Goal: Information Seeking & Learning: Check status

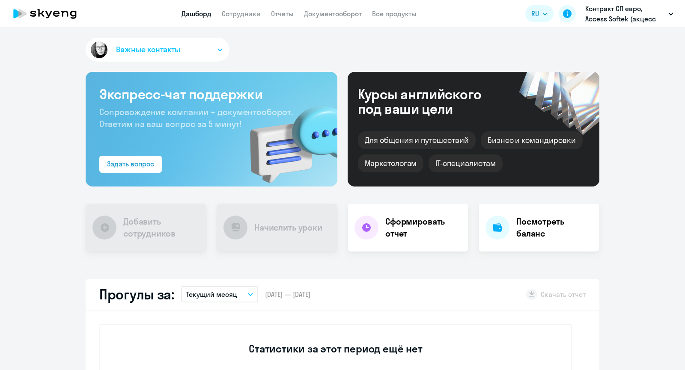
select select "30"
click at [237, 14] on link "Сотрудники" at bounding box center [241, 13] width 39 height 9
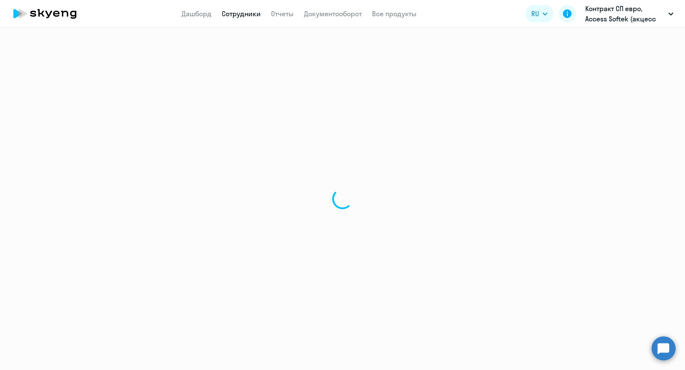
select select "30"
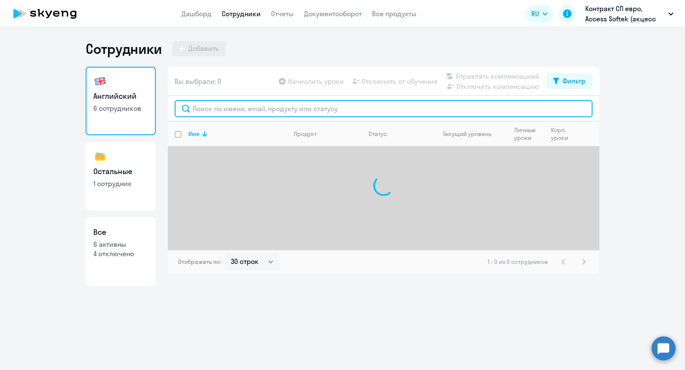
click at [222, 102] on input "text" at bounding box center [384, 108] width 418 height 17
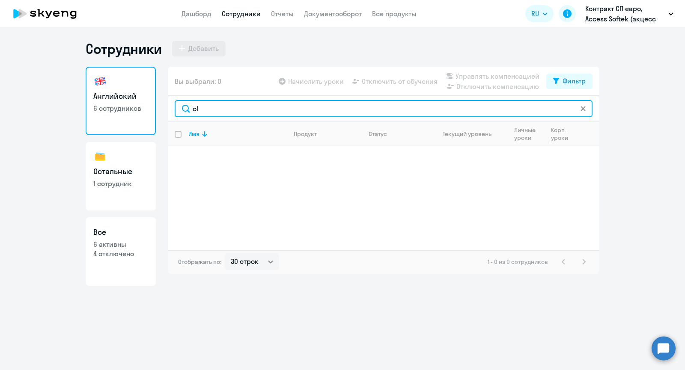
type input "o"
type input "b"
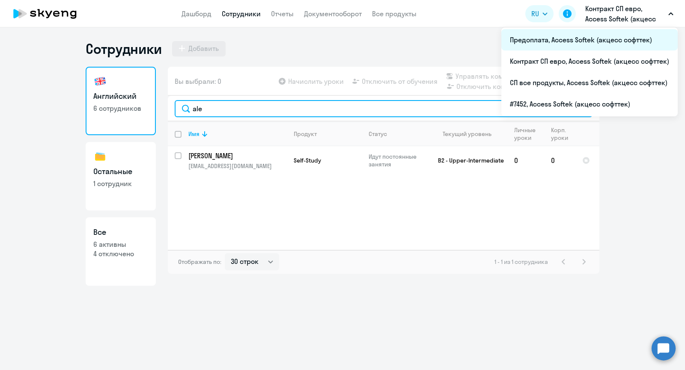
type input "ale"
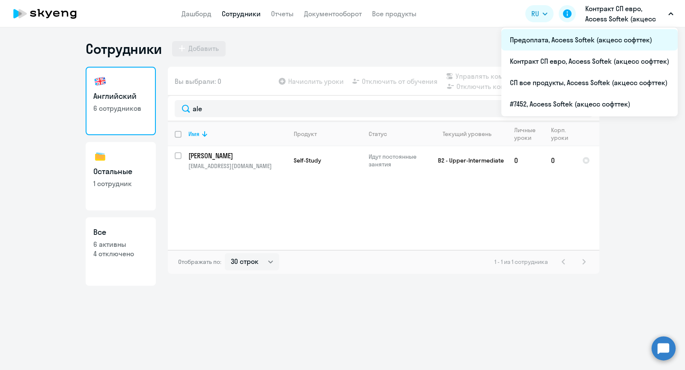
click at [561, 40] on li "Предоплата, Access Softek (акцесс софттек)" at bounding box center [589, 39] width 176 height 21
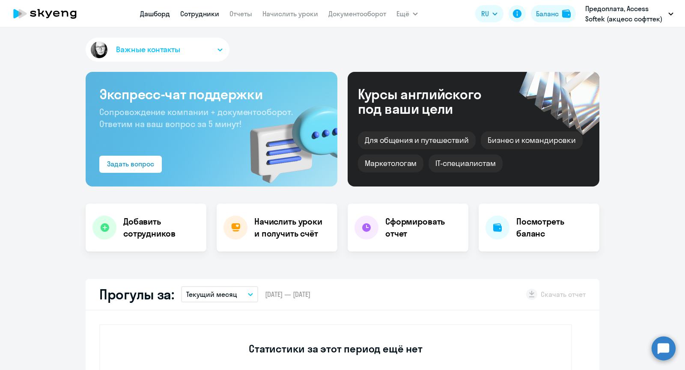
click at [194, 13] on link "Сотрудники" at bounding box center [199, 13] width 39 height 9
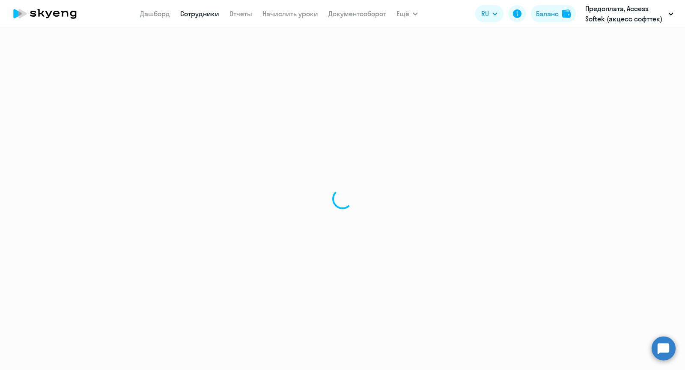
select select "30"
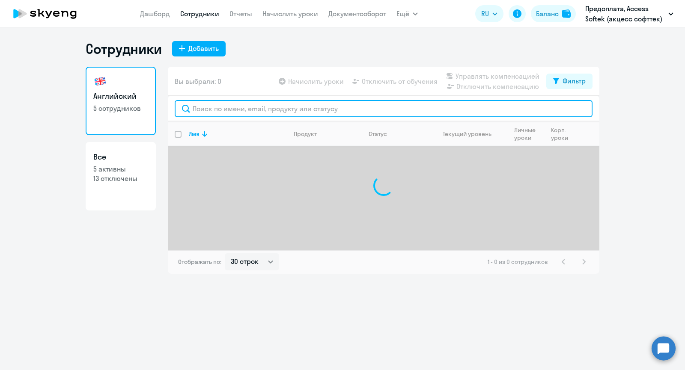
click at [212, 105] on input "text" at bounding box center [384, 108] width 418 height 17
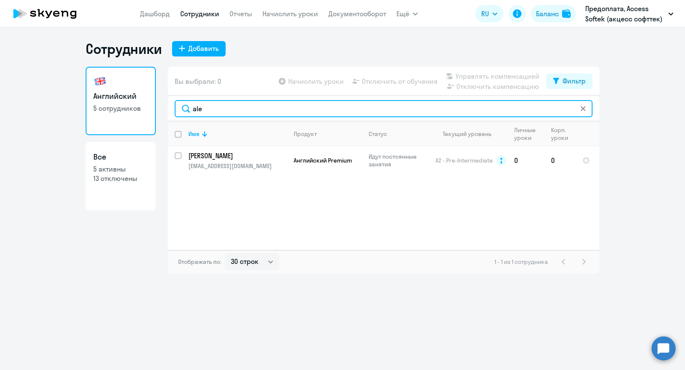
drag, startPoint x: 209, startPoint y: 110, endPoint x: 188, endPoint y: 107, distance: 21.5
click at [181, 106] on input "ale" at bounding box center [384, 108] width 418 height 17
paste input "Yes, please send me the list of those tickets. I’ll take a look at what’s there…"
type input "Yes, please send me the list of those tickets. I’ll take a look at what’s there…"
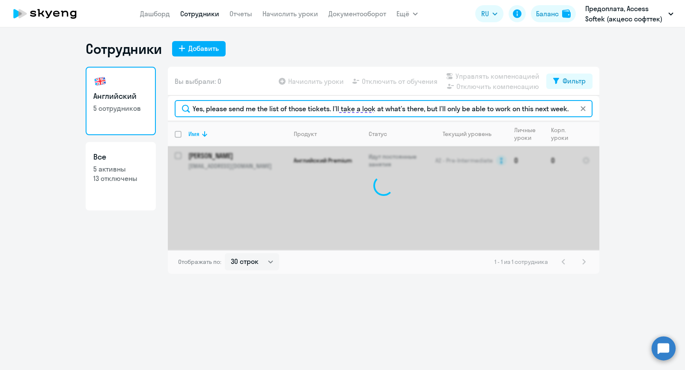
drag, startPoint x: 196, startPoint y: 108, endPoint x: 609, endPoint y: 110, distance: 412.9
click at [609, 110] on ng-component "Сотрудники Добавить Английский 5 сотрудников Все 5 активны 13 отключены Вы выбр…" at bounding box center [342, 157] width 685 height 234
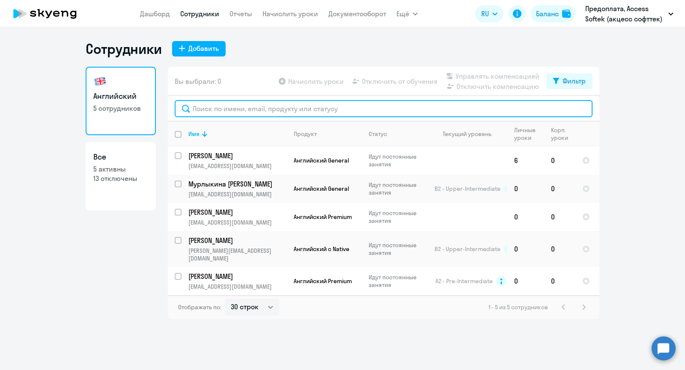
paste input "[PERSON_NAME]"
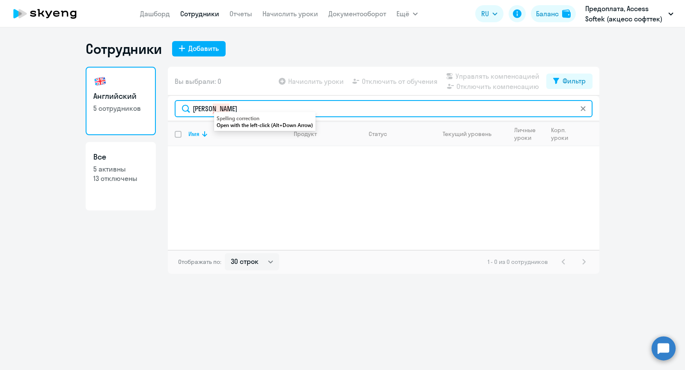
drag, startPoint x: 212, startPoint y: 110, endPoint x: 188, endPoint y: 112, distance: 23.6
click at [188, 112] on input "[PERSON_NAME]" at bounding box center [384, 108] width 418 height 17
type input "Baiev"
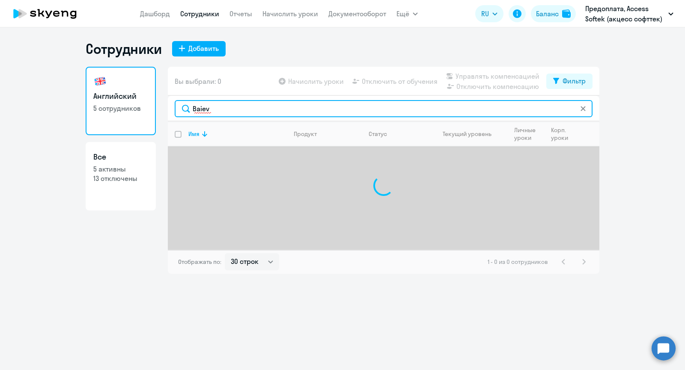
click at [221, 109] on input "Baiev" at bounding box center [384, 108] width 418 height 17
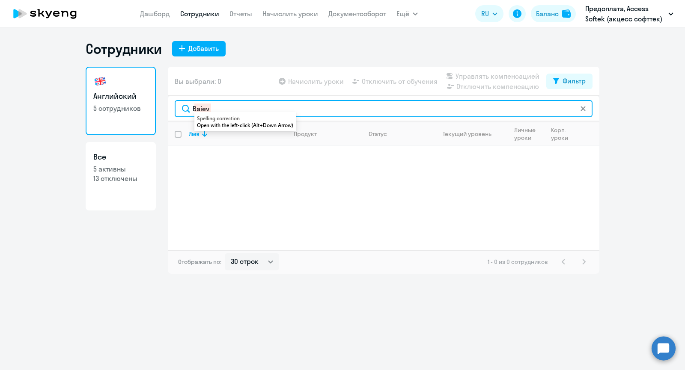
drag, startPoint x: 221, startPoint y: 105, endPoint x: 191, endPoint y: 100, distance: 30.0
click at [191, 100] on div "Baiev" at bounding box center [383, 109] width 431 height 26
drag, startPoint x: 258, startPoint y: 107, endPoint x: 164, endPoint y: 95, distance: 94.9
click at [164, 95] on div "Английский 5 сотрудников Все 5 активны 13 отключены Вы выбрали: 0 Начислить уро…" at bounding box center [342, 170] width 513 height 207
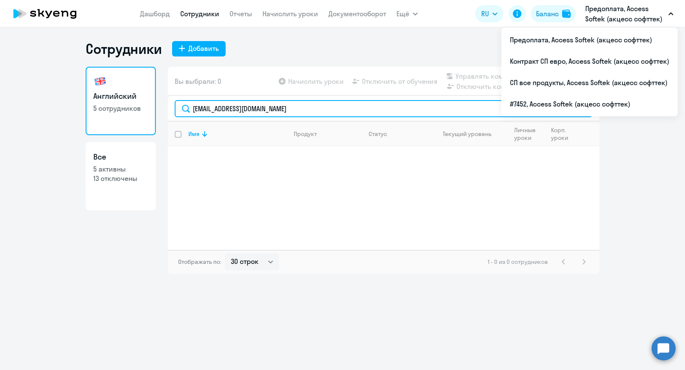
type input "[EMAIL_ADDRESS][DOMAIN_NAME]"
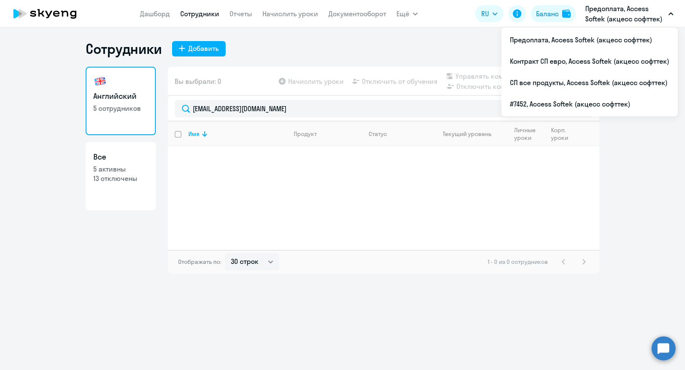
click at [621, 11] on p "Предоплата, Access Softek (акцесс софттек)" at bounding box center [625, 13] width 80 height 21
click at [605, 18] on p "Предоплата, Access Softek (акцесс софттек)" at bounding box center [625, 13] width 80 height 21
click at [581, 21] on button "Предоплата, Access Softek (акцесс софттек)" at bounding box center [629, 13] width 97 height 21
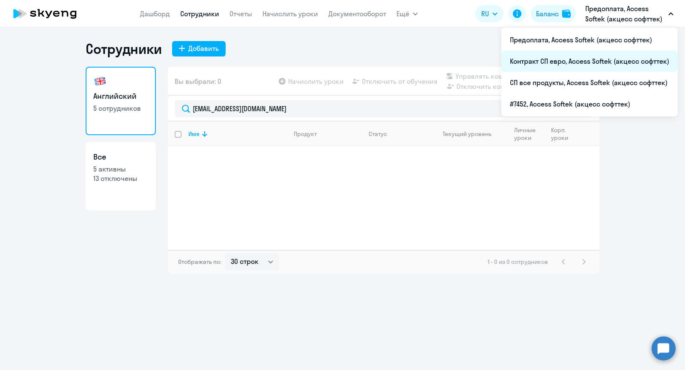
click at [566, 59] on li "Контракт СП евро, Access Softek (акцесс софттек)" at bounding box center [589, 60] width 176 height 21
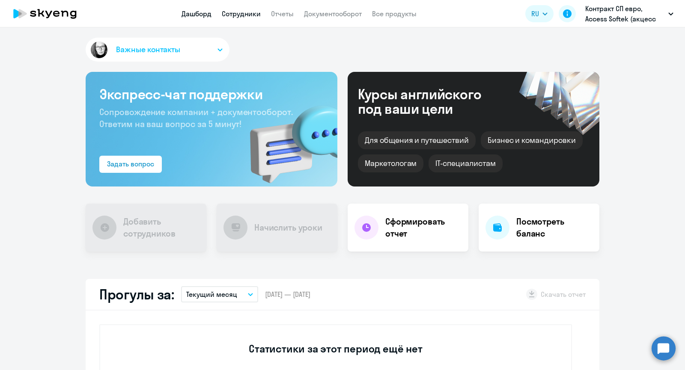
click at [248, 10] on link "Сотрудники" at bounding box center [241, 13] width 39 height 9
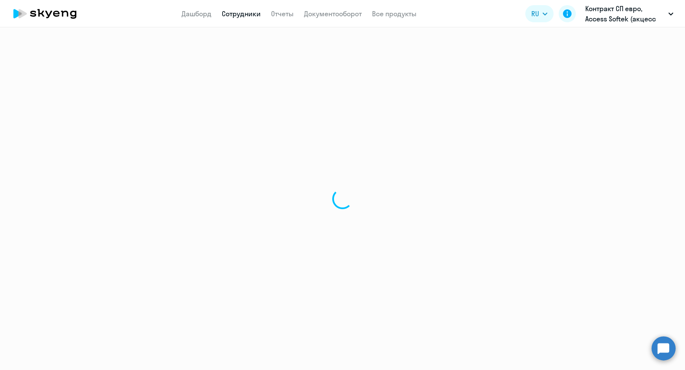
select select "30"
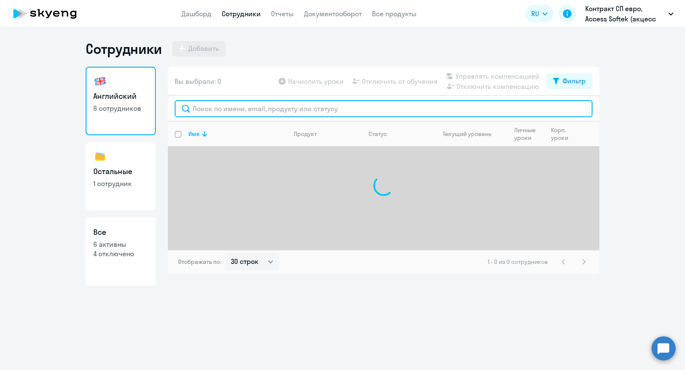
click at [222, 110] on input "text" at bounding box center [384, 108] width 418 height 17
paste input "[EMAIL_ADDRESS][DOMAIN_NAME]"
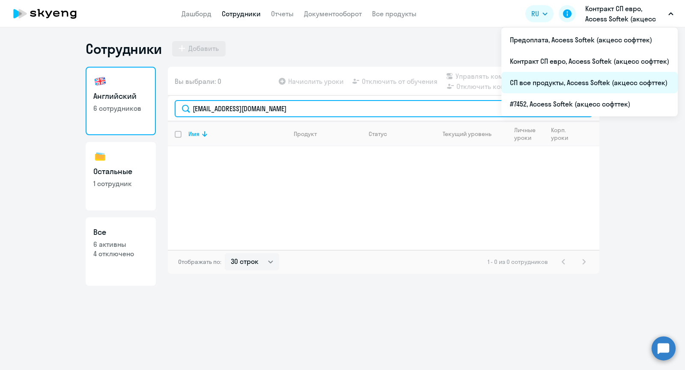
type input "[EMAIL_ADDRESS][DOMAIN_NAME]"
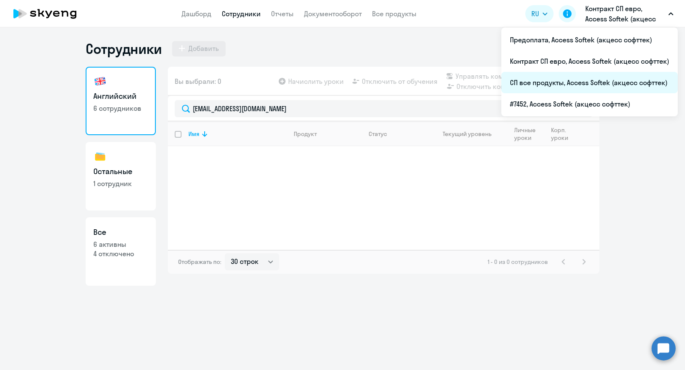
click at [559, 86] on li "СП все продукты, Access Softek (акцесс софттек)" at bounding box center [589, 82] width 176 height 21
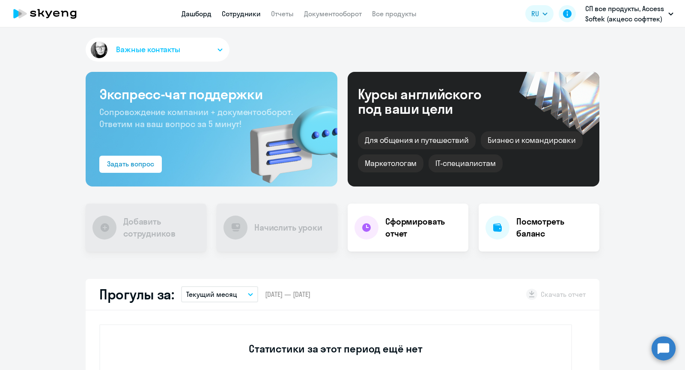
click at [243, 18] on link "Сотрудники" at bounding box center [241, 13] width 39 height 9
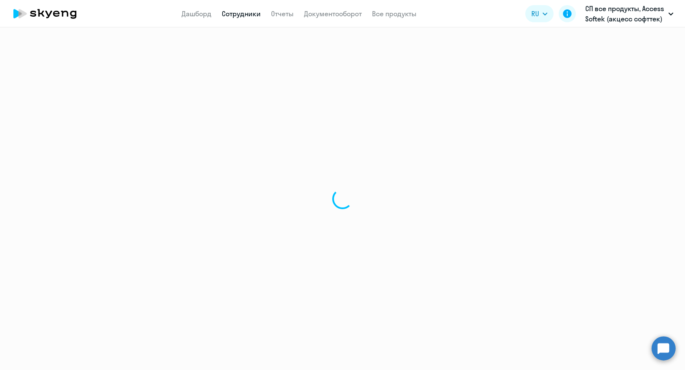
select select "30"
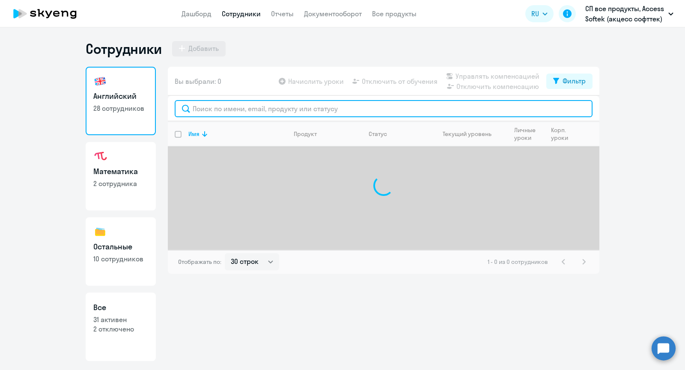
click at [224, 101] on input "text" at bounding box center [384, 108] width 418 height 17
paste input "[EMAIL_ADDRESS][DOMAIN_NAME]"
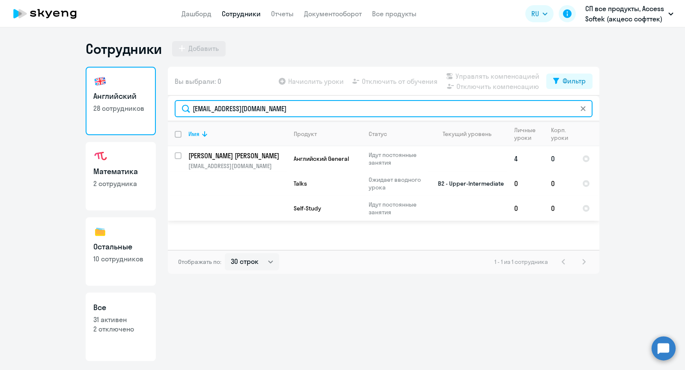
type input "[EMAIL_ADDRESS][DOMAIN_NAME]"
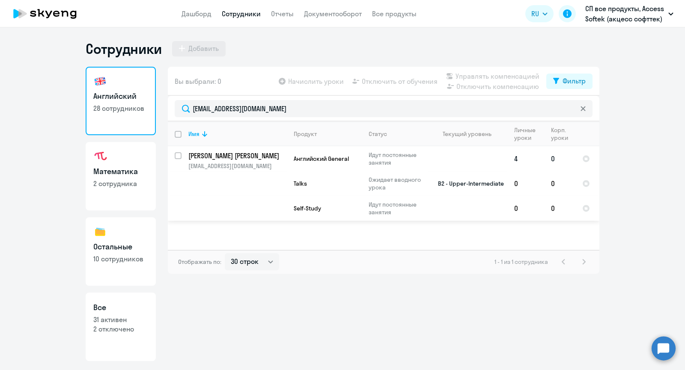
click at [212, 157] on p "[PERSON_NAME] [PERSON_NAME]" at bounding box center [236, 155] width 97 height 9
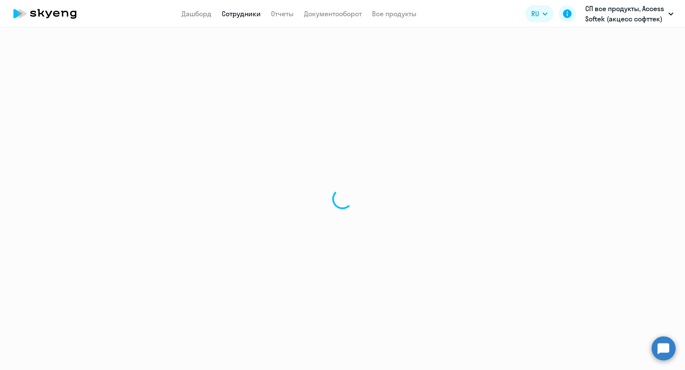
select select "english"
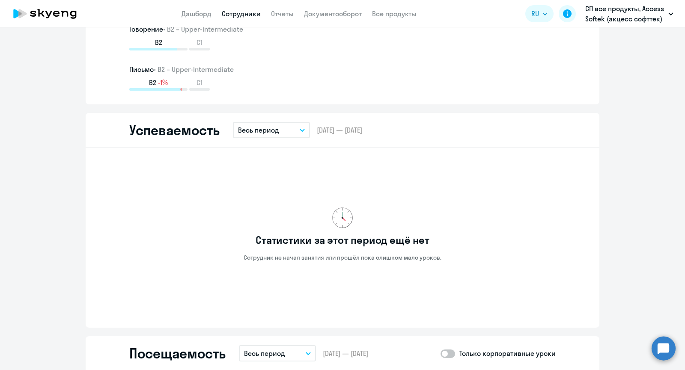
scroll to position [642, 0]
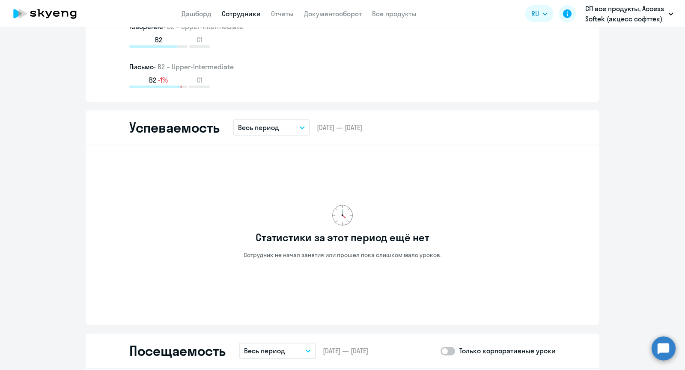
click at [269, 127] on p "Весь период" at bounding box center [258, 127] width 41 height 10
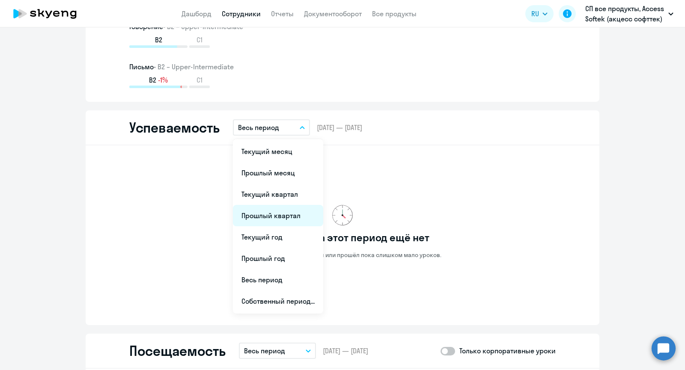
click at [264, 212] on li "Прошлый квартал" at bounding box center [278, 215] width 90 height 21
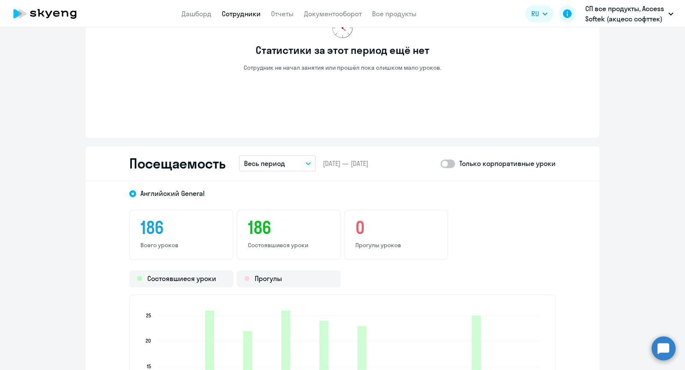
scroll to position [856, 0]
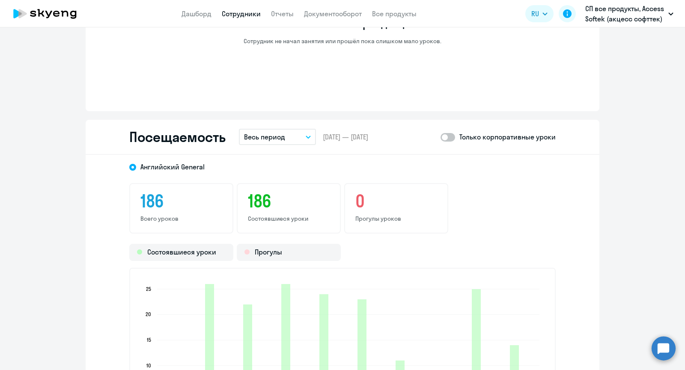
click at [272, 133] on p "Весь период" at bounding box center [264, 137] width 41 height 10
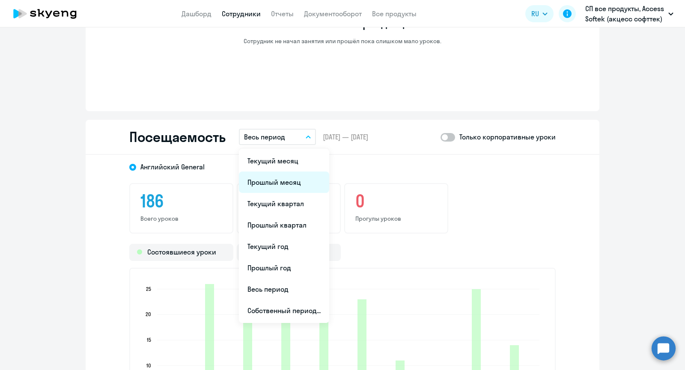
click at [273, 183] on li "Прошлый месяц" at bounding box center [284, 182] width 90 height 21
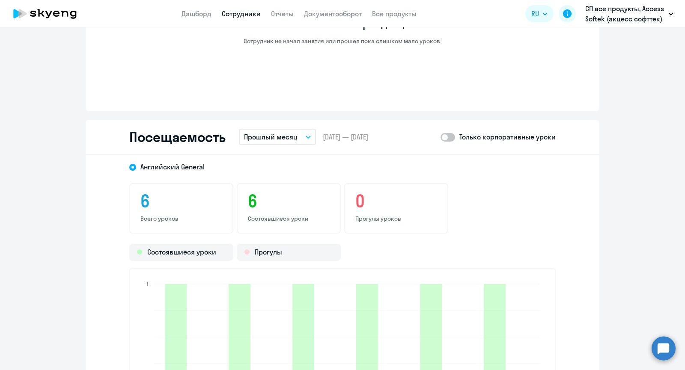
click at [274, 135] on p "Прошлый месяц" at bounding box center [270, 137] width 53 height 10
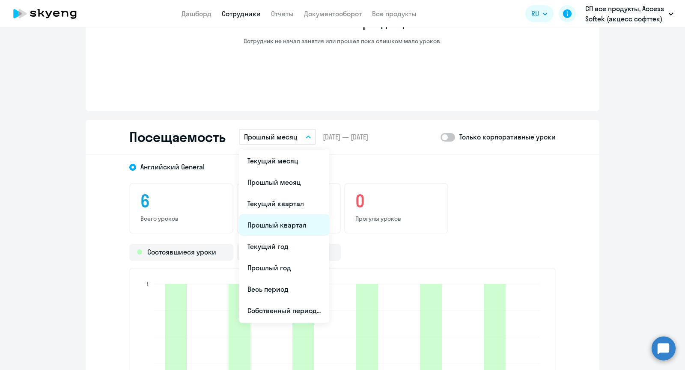
click at [268, 220] on li "Прошлый квартал" at bounding box center [284, 224] width 90 height 21
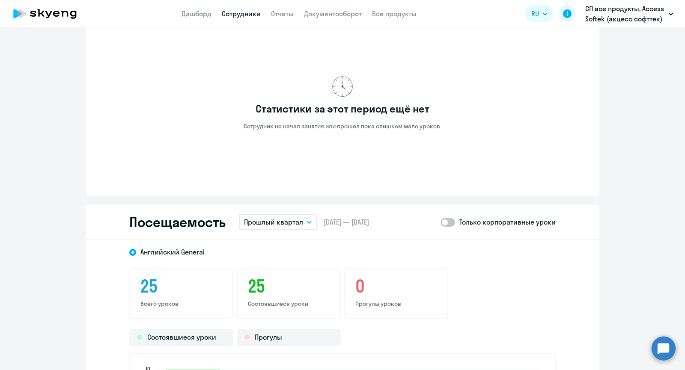
scroll to position [714, 0]
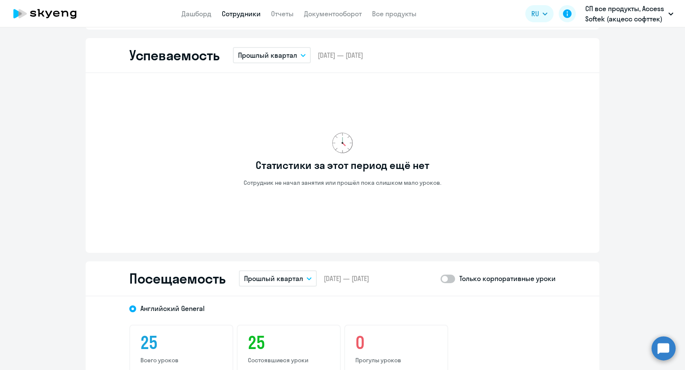
click at [250, 57] on p "Прошлый квартал" at bounding box center [267, 55] width 59 height 10
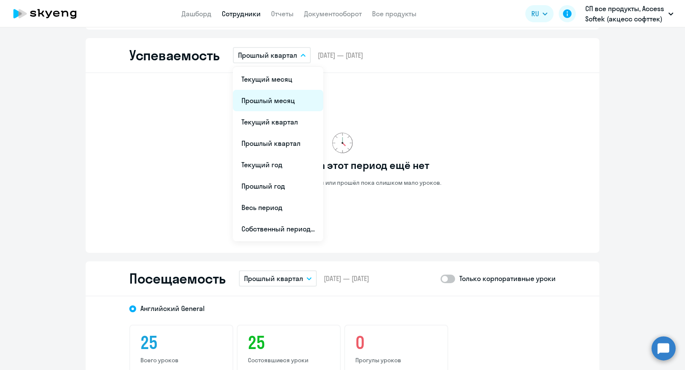
click at [275, 95] on li "Прошлый месяц" at bounding box center [278, 100] width 90 height 21
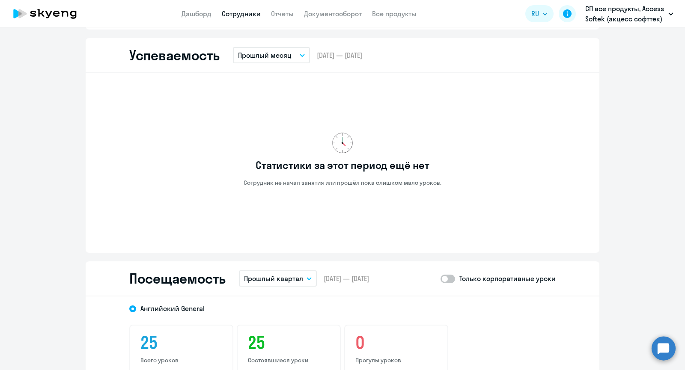
click at [279, 55] on p "Прошлый месяц" at bounding box center [264, 55] width 53 height 10
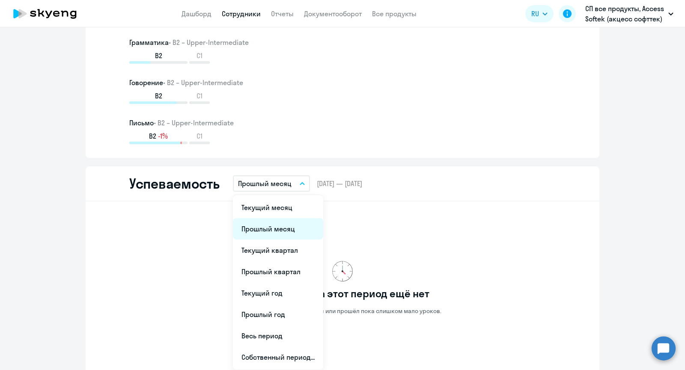
scroll to position [671, 0]
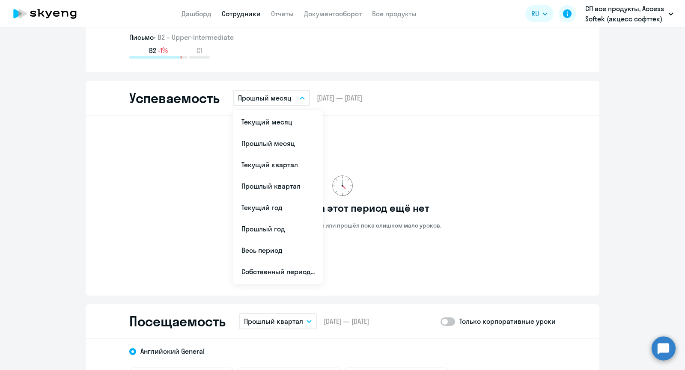
click at [266, 119] on li "Текущий месяц" at bounding box center [278, 121] width 90 height 21
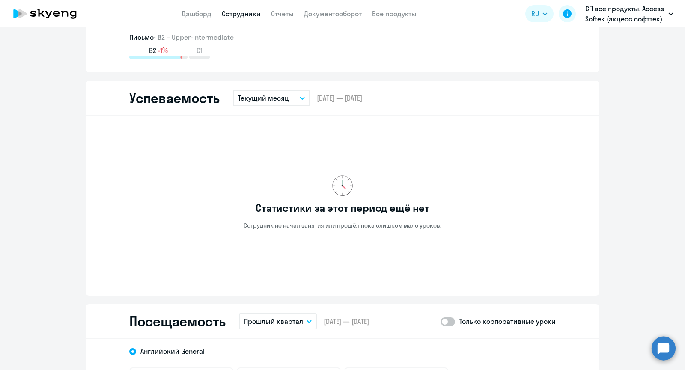
click at [273, 97] on p "Текущий месяц" at bounding box center [263, 98] width 51 height 10
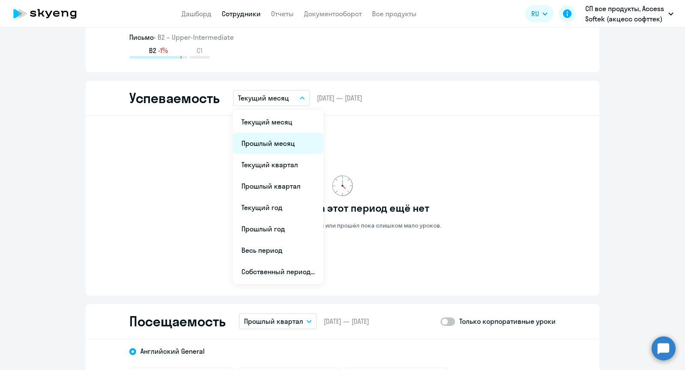
click at [267, 141] on li "Прошлый месяц" at bounding box center [278, 143] width 90 height 21
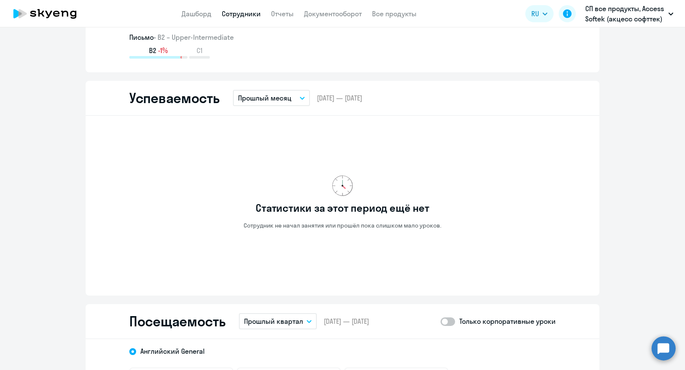
click at [272, 100] on p "Прошлый месяц" at bounding box center [264, 98] width 53 height 10
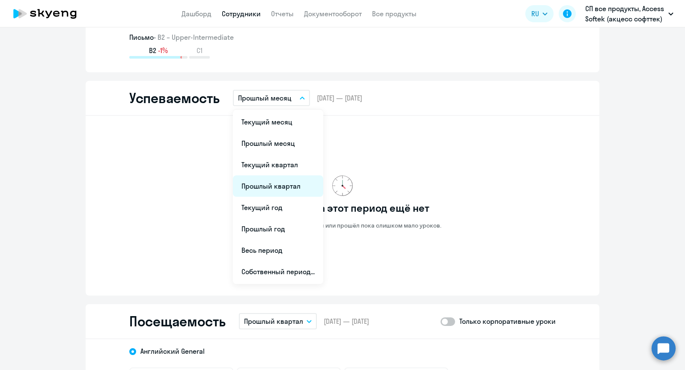
click at [273, 184] on li "Прошлый квартал" at bounding box center [278, 185] width 90 height 21
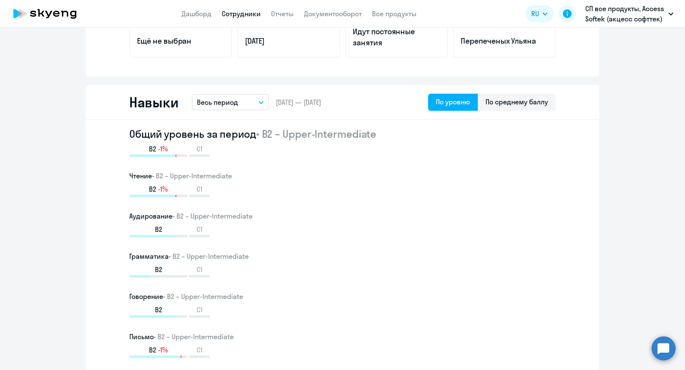
scroll to position [372, 0]
click at [510, 103] on div "По среднему баллу" at bounding box center [516, 102] width 62 height 10
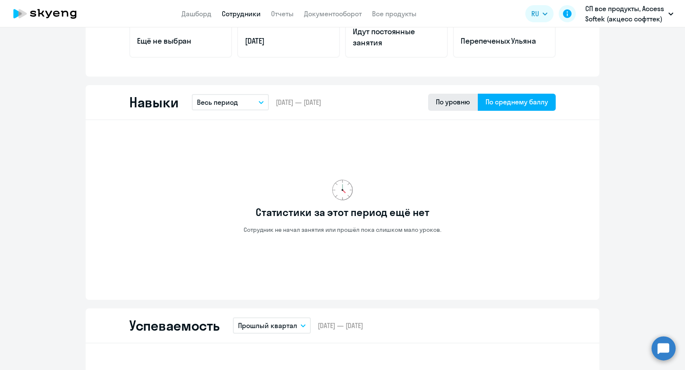
click at [448, 107] on div "По уровню" at bounding box center [453, 102] width 50 height 17
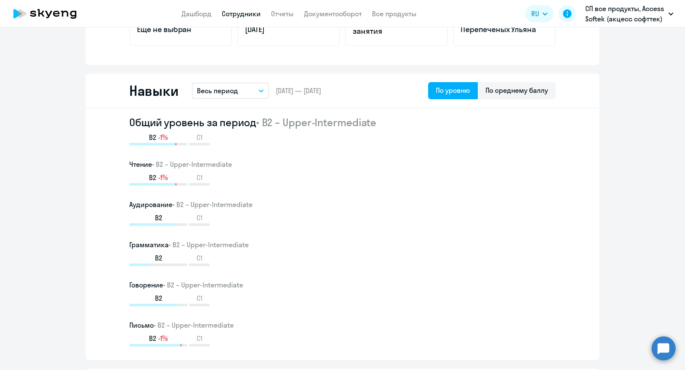
scroll to position [329, 0]
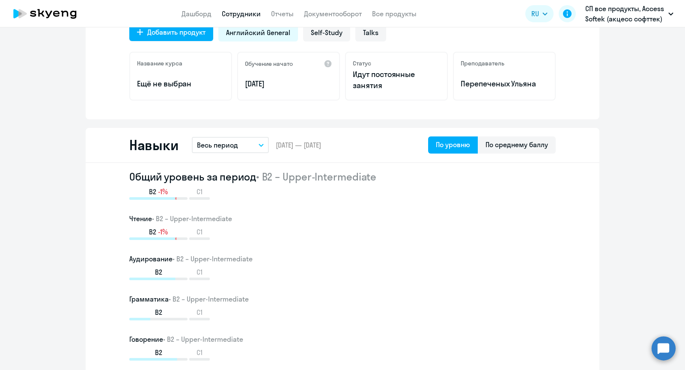
click at [221, 145] on p "Весь период" at bounding box center [217, 145] width 41 height 10
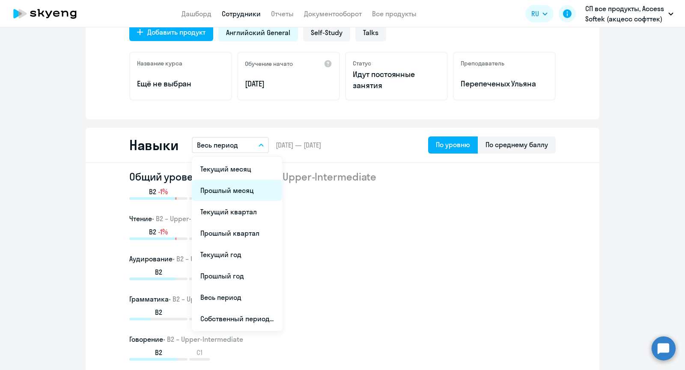
click at [230, 190] on li "Прошлый месяц" at bounding box center [237, 190] width 90 height 21
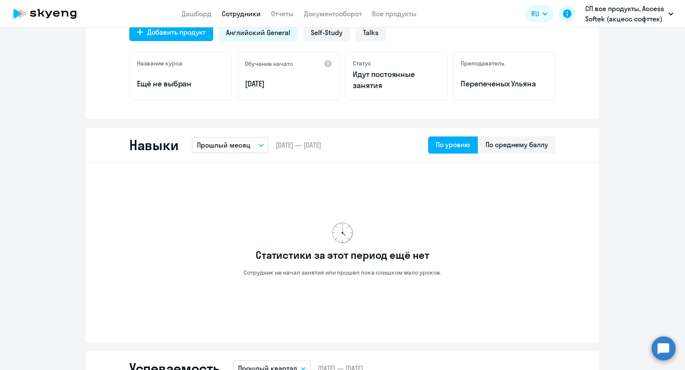
scroll to position [372, 0]
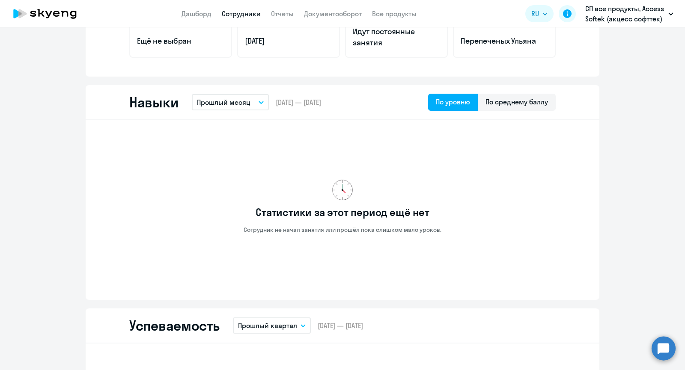
click at [225, 104] on p "Прошлый месяц" at bounding box center [223, 102] width 53 height 10
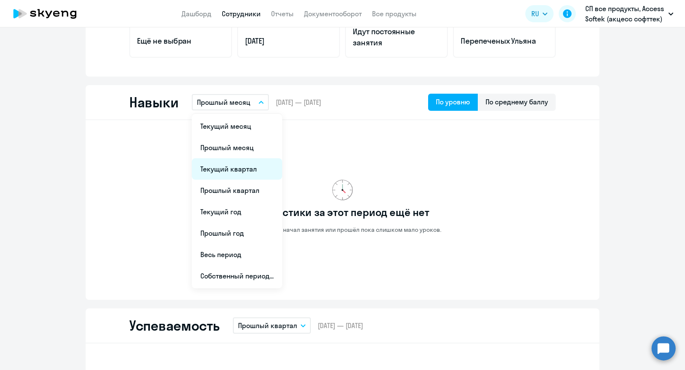
click at [236, 168] on li "Текущий квартал" at bounding box center [237, 168] width 90 height 21
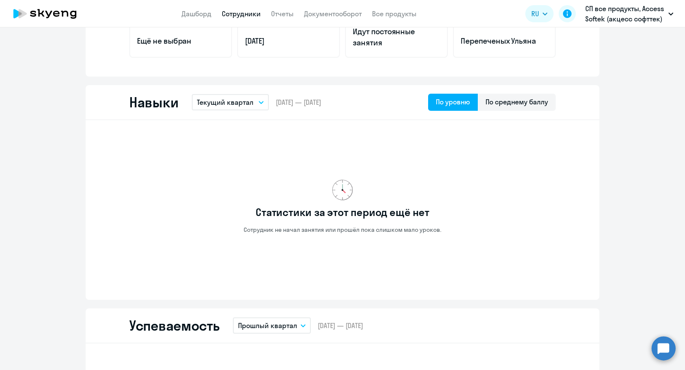
click at [237, 108] on button "Текущий квартал" at bounding box center [230, 102] width 77 height 16
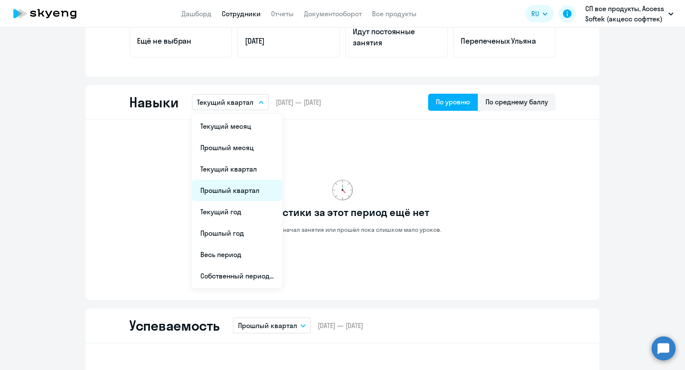
click at [241, 193] on li "Прошлый квартал" at bounding box center [237, 190] width 90 height 21
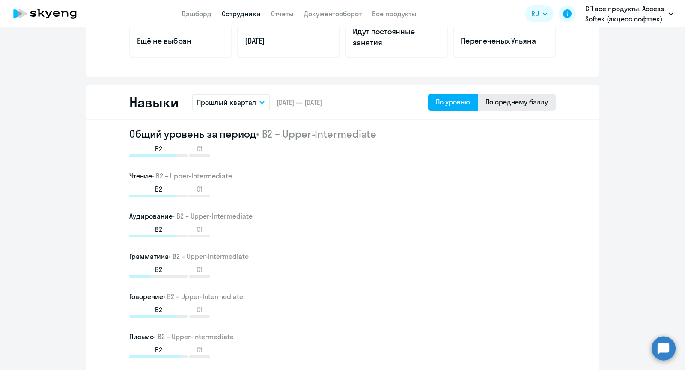
click at [503, 98] on div "По среднему баллу" at bounding box center [516, 102] width 62 height 10
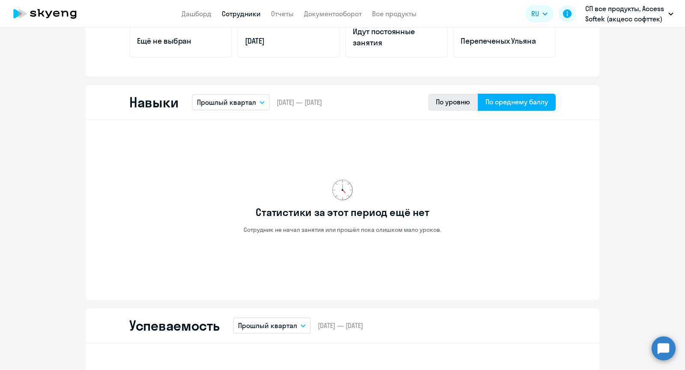
click at [449, 101] on div "По уровню" at bounding box center [453, 102] width 34 height 10
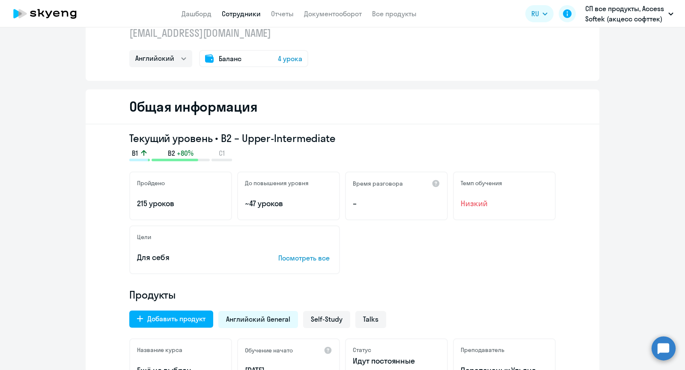
scroll to position [43, 0]
click at [317, 257] on p "Посмотреть все" at bounding box center [305, 257] width 54 height 10
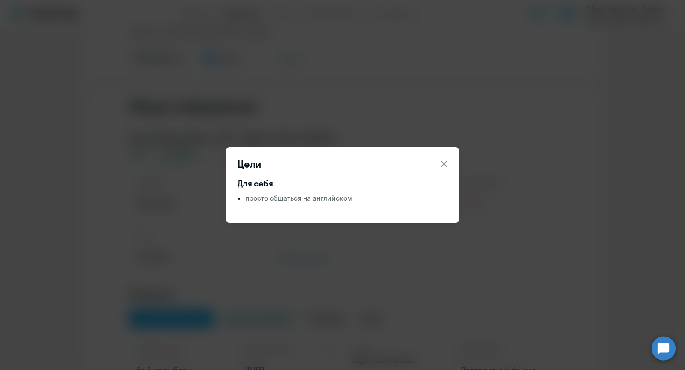
click at [442, 165] on icon at bounding box center [444, 164] width 6 height 6
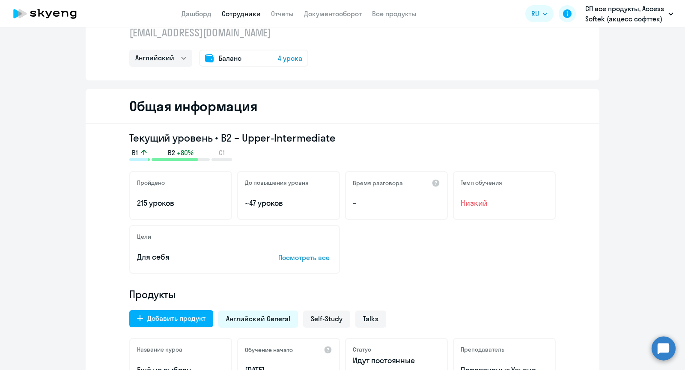
scroll to position [0, 0]
